Goal: Download file/media

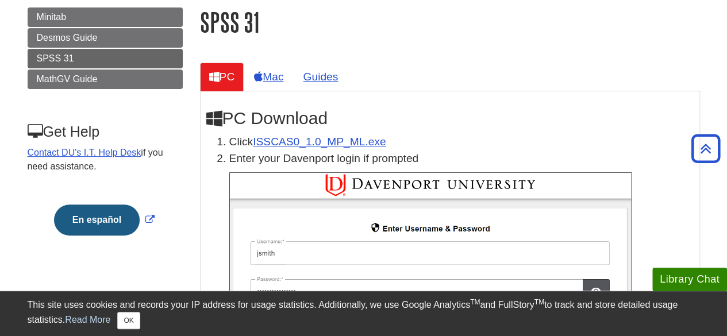
scroll to position [235, 0]
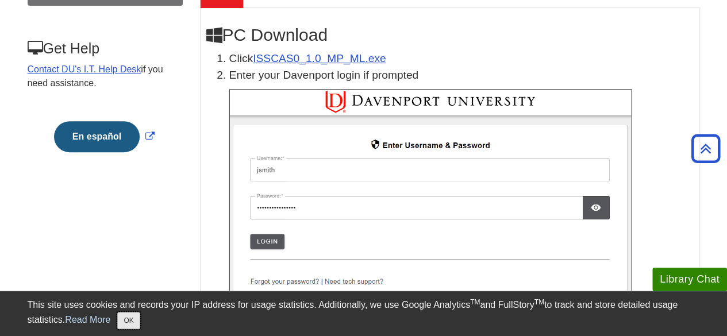
click at [136, 324] on button "OK" at bounding box center [128, 320] width 22 height 17
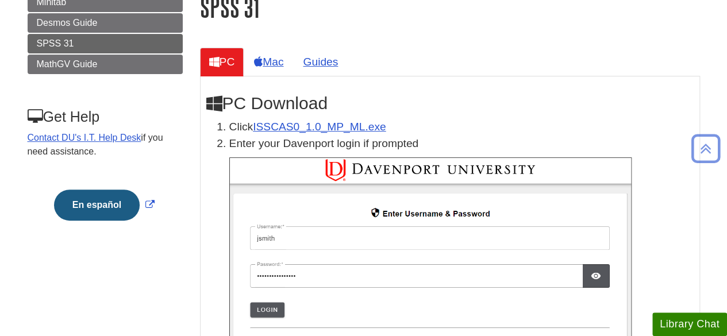
scroll to position [184, 0]
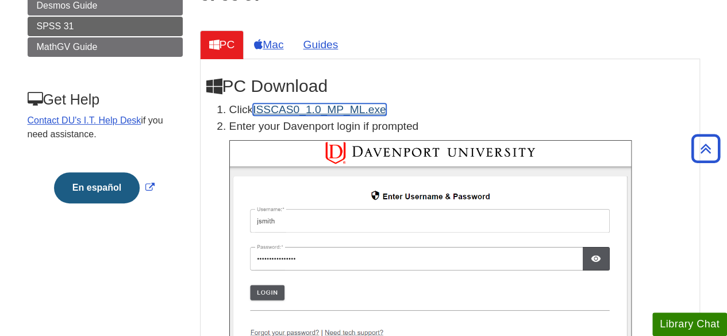
click at [336, 106] on link "ISSCAS0_1.0_MP_ML.exe" at bounding box center [319, 109] width 133 height 12
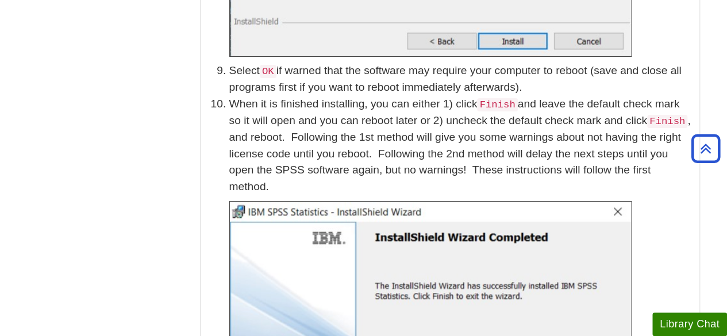
scroll to position [2012, 0]
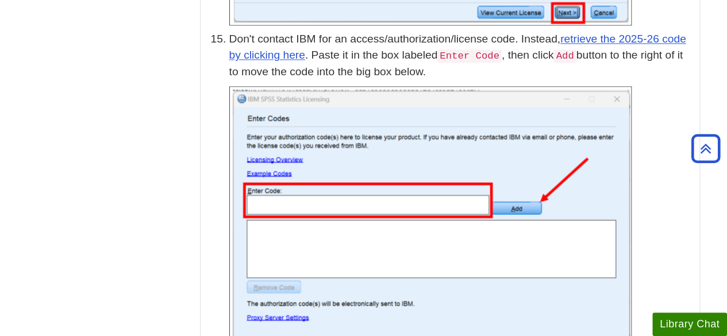
scroll to position [3140, 0]
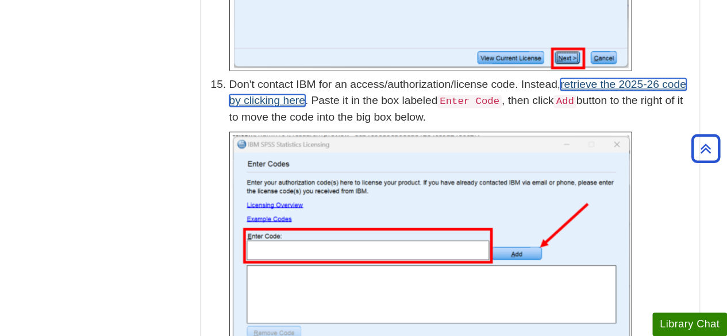
click at [654, 78] on link "retrieve the 2025-26 code by clicking here" at bounding box center [457, 92] width 457 height 29
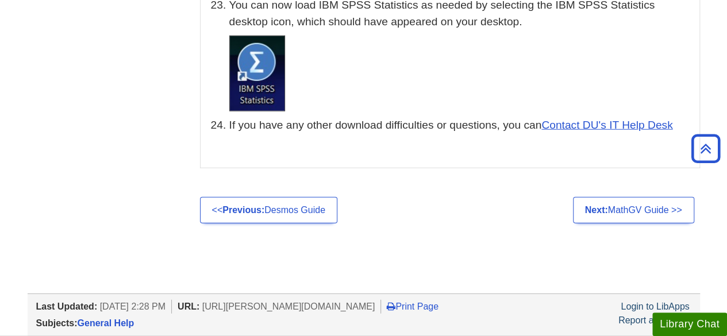
scroll to position [5809, 0]
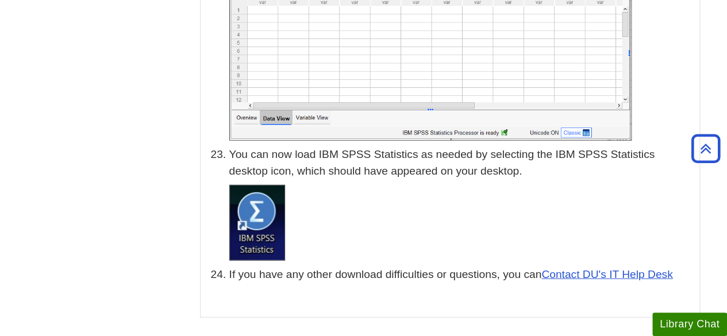
scroll to position [5690, 0]
